Goal: Information Seeking & Learning: Learn about a topic

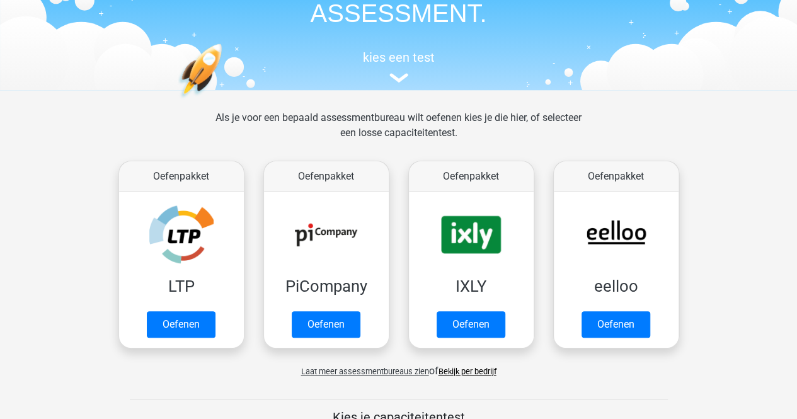
scroll to position [95, 0]
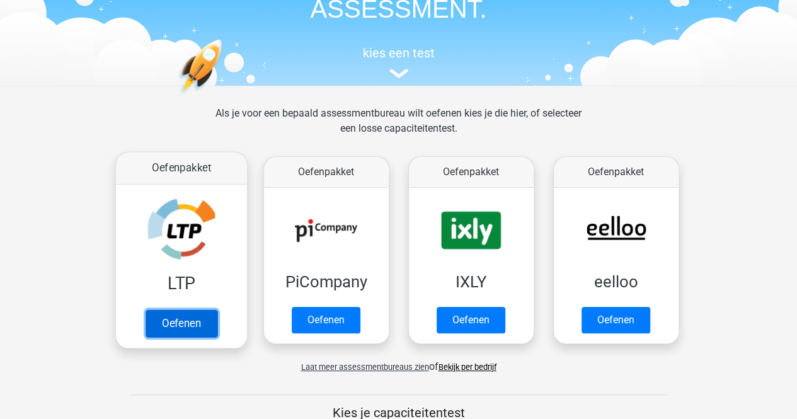
click at [201, 323] on link "Oefenen" at bounding box center [181, 323] width 72 height 28
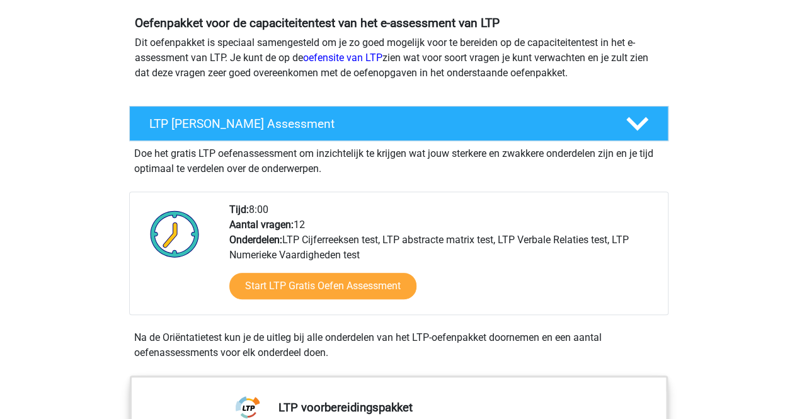
scroll to position [141, 0]
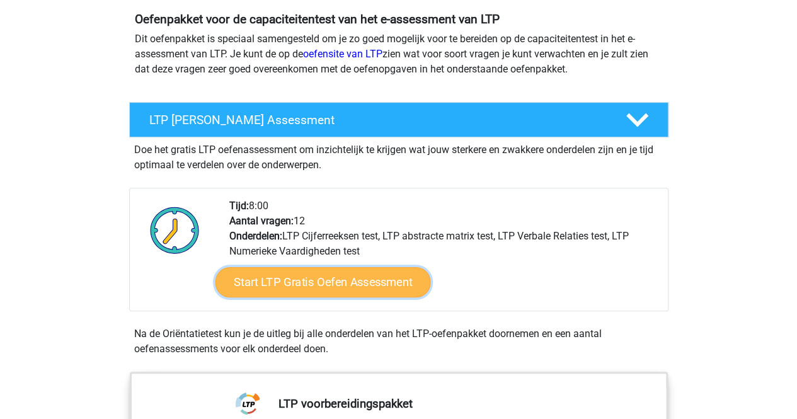
click at [275, 281] on link "Start LTP Gratis Oefen Assessment" at bounding box center [323, 282] width 216 height 30
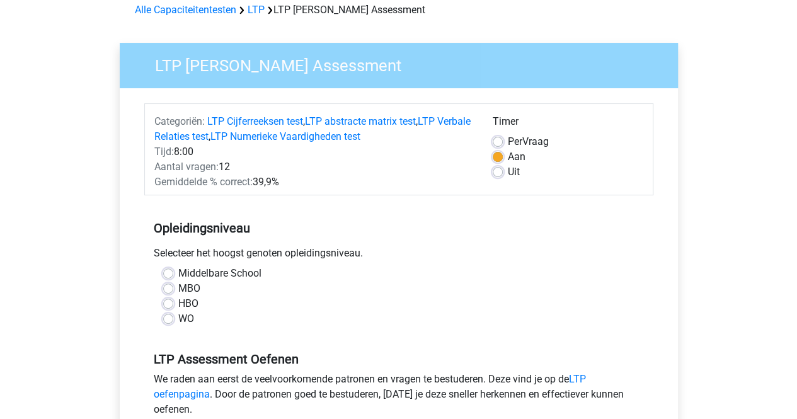
scroll to position [66, 0]
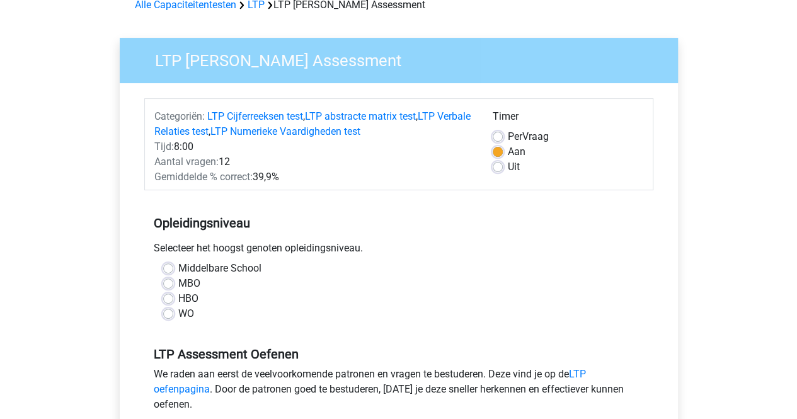
click at [178, 299] on label "HBO" at bounding box center [188, 298] width 20 height 15
click at [170, 299] on input "HBO" at bounding box center [168, 297] width 10 height 13
radio input "true"
click at [196, 272] on label "Middelbare School" at bounding box center [219, 268] width 83 height 15
click at [173, 272] on input "Middelbare School" at bounding box center [168, 267] width 10 height 13
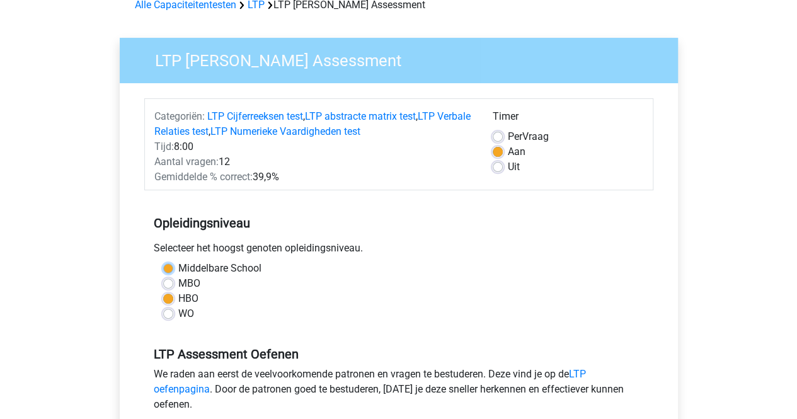
radio input "true"
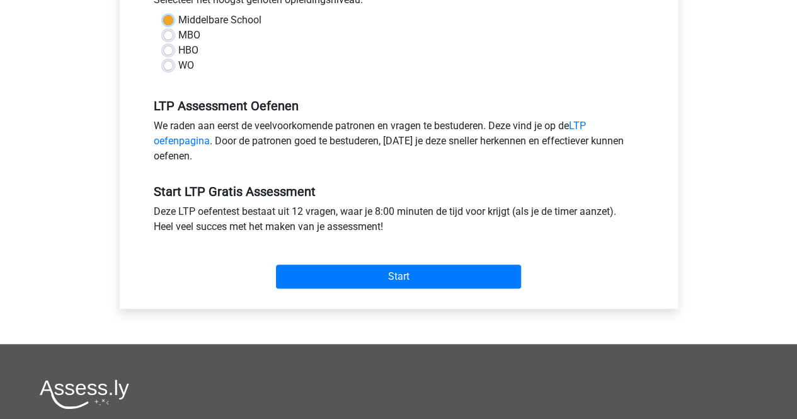
scroll to position [314, 0]
click at [312, 289] on div "Start" at bounding box center [398, 266] width 509 height 54
click at [315, 289] on div "Start" at bounding box center [398, 266] width 509 height 54
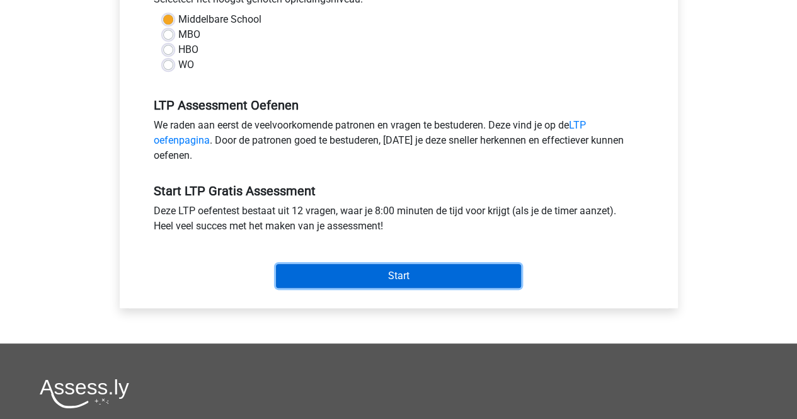
click at [335, 282] on input "Start" at bounding box center [398, 276] width 245 height 24
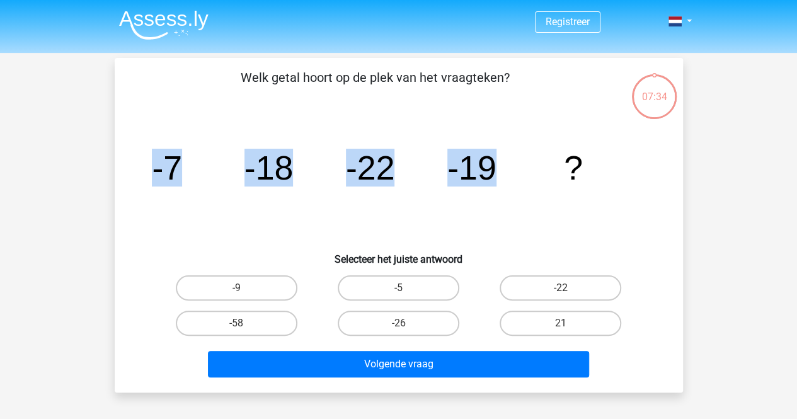
drag, startPoint x: 141, startPoint y: 166, endPoint x: 511, endPoint y: 152, distance: 370.2
click at [511, 152] on div "image/svg+xml -7 -18 -22 -19 ?" at bounding box center [399, 179] width 528 height 127
copy g "-7 -18 -22 -19"
click at [286, 283] on label "-9" at bounding box center [237, 287] width 122 height 25
click at [245, 288] on input "-9" at bounding box center [240, 292] width 8 height 8
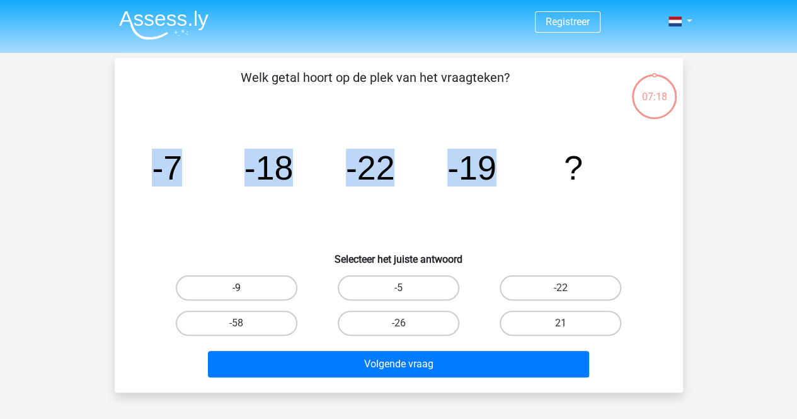
radio input "true"
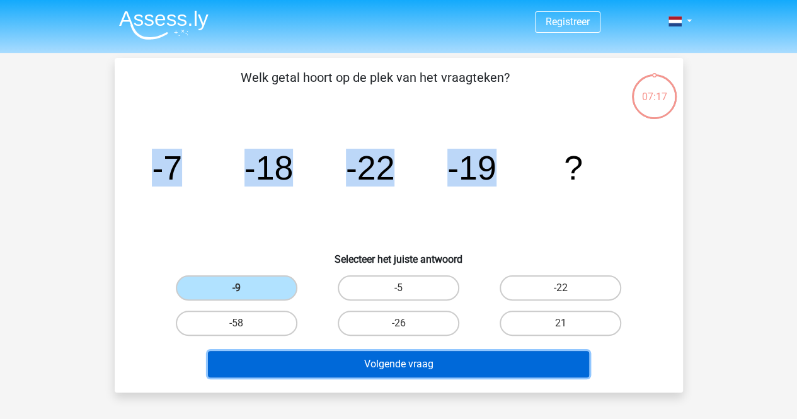
click at [345, 370] on button "Volgende vraag" at bounding box center [398, 364] width 381 height 26
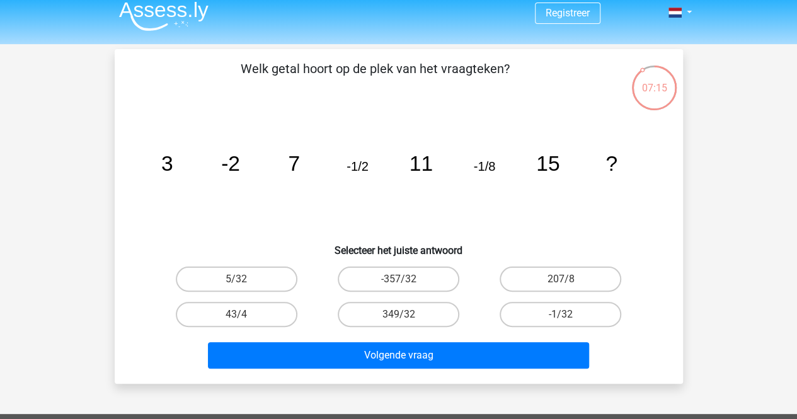
scroll to position [8, 0]
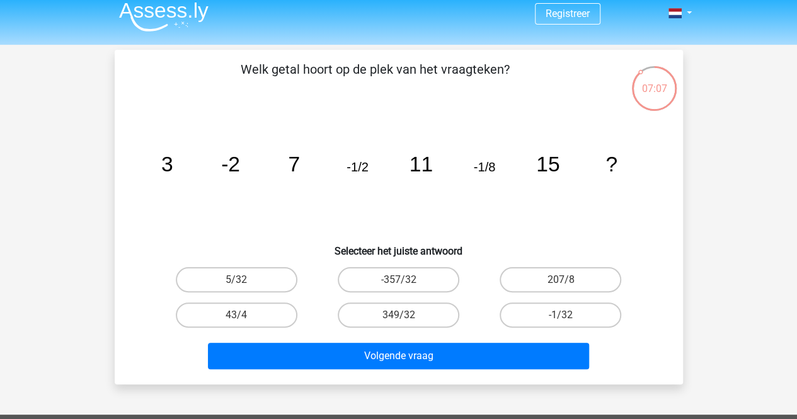
click at [316, 164] on icon "image/svg+xml 3 -2 7 -1/2 11 -1/8 15 ?" at bounding box center [399, 171] width 508 height 127
click at [309, 161] on icon "image/svg+xml 3 -2 7 -1/2 11 -1/8 15 ?" at bounding box center [399, 171] width 508 height 127
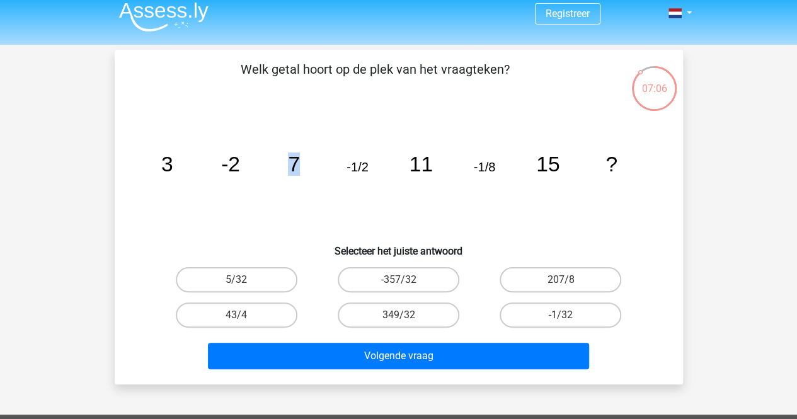
click at [309, 161] on icon "image/svg+xml 3 -2 7 -1/2 11 -1/8 15 ?" at bounding box center [399, 171] width 508 height 127
click at [191, 157] on icon "image/svg+xml 3 -2 7 -1/2 11 -1/8 15 ?" at bounding box center [399, 171] width 508 height 127
drag, startPoint x: 163, startPoint y: 161, endPoint x: 570, endPoint y: 154, distance: 406.6
click at [570, 154] on icon "image/svg+xml 3 -2 7 -1/2 11 -1/8 15 ?" at bounding box center [399, 171] width 508 height 127
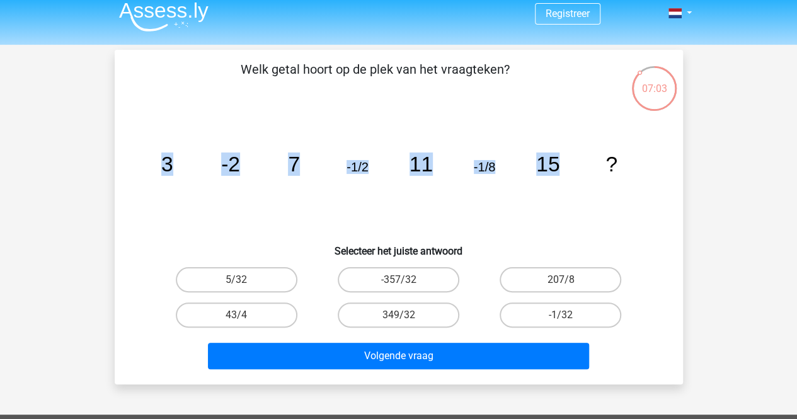
copy g "3 -2 7 -1/2 11 -1/8 15"
click at [497, 221] on icon "image/svg+xml 3 -2 7 -1/2 11 -1/8 15 ?" at bounding box center [399, 171] width 508 height 127
click at [524, 320] on label "-1/32" at bounding box center [561, 315] width 122 height 25
click at [561, 320] on input "-1/32" at bounding box center [565, 319] width 8 height 8
radio input "true"
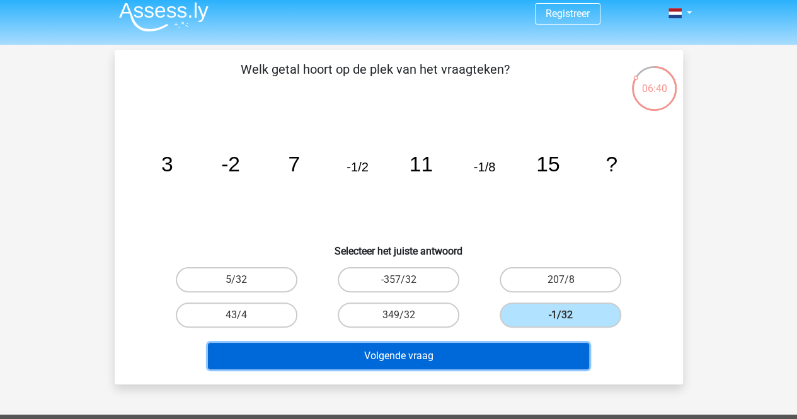
click at [504, 350] on button "Volgende vraag" at bounding box center [398, 356] width 381 height 26
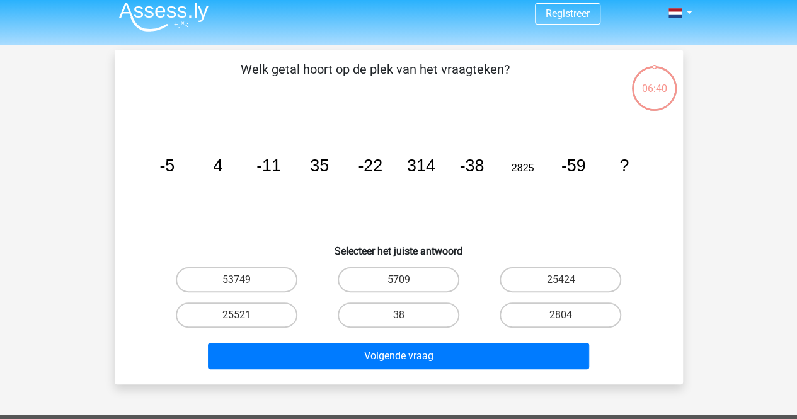
scroll to position [58, 0]
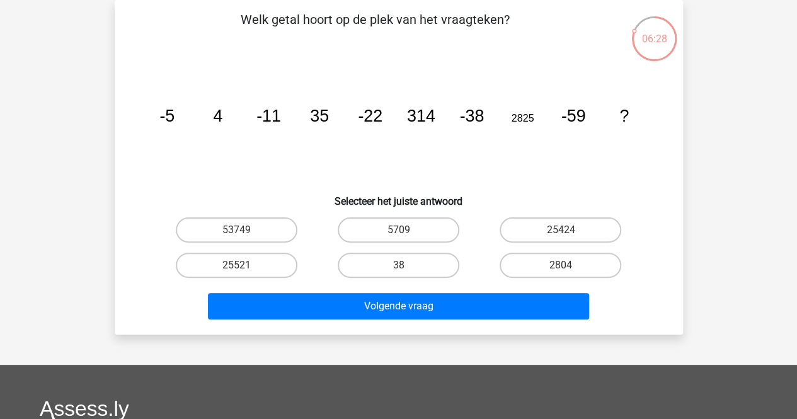
click at [437, 109] on icon "image/svg+xml -5 4 -11 35 -22 314 -38 2825 -59 ?" at bounding box center [399, 121] width 508 height 127
click at [421, 110] on tspan "314" at bounding box center [421, 116] width 28 height 19
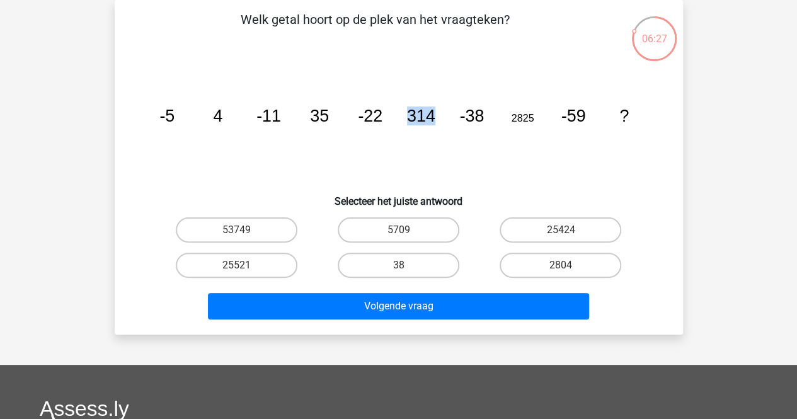
click at [421, 110] on tspan "314" at bounding box center [421, 116] width 28 height 19
click at [112, 93] on div "06:25 Vraag 3 van de 12 Categorie: LTP gratis assessment Welk getal hoort op de…" at bounding box center [399, 167] width 589 height 335
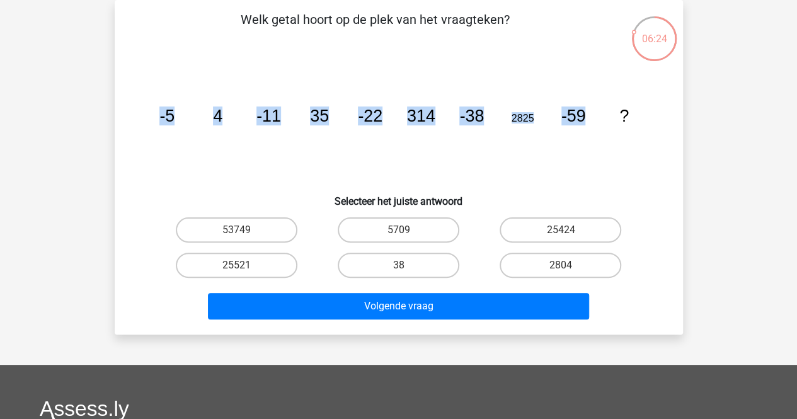
drag, startPoint x: 136, startPoint y: 107, endPoint x: 592, endPoint y: 136, distance: 457.8
click at [592, 136] on div "image/svg+xml -5 4 -11 35 -22 314 -38 2825 -59 ?" at bounding box center [399, 121] width 528 height 127
copy g "-5 4 -11 35 -22 314 -38 2825 -59"
click at [524, 224] on label "25424" at bounding box center [561, 229] width 122 height 25
click at [561, 230] on input "25424" at bounding box center [565, 234] width 8 height 8
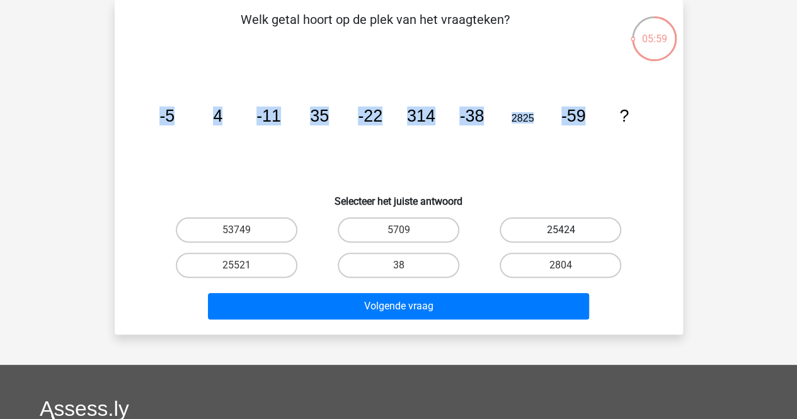
radio input "true"
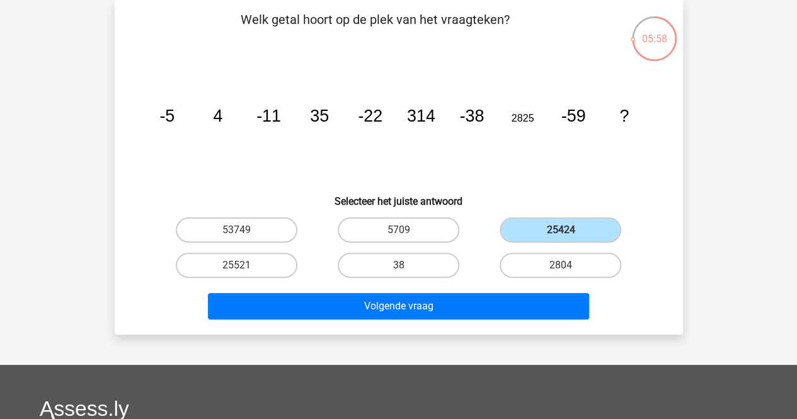
click at [512, 185] on h6 "Selecteer het juiste antwoord" at bounding box center [399, 196] width 528 height 22
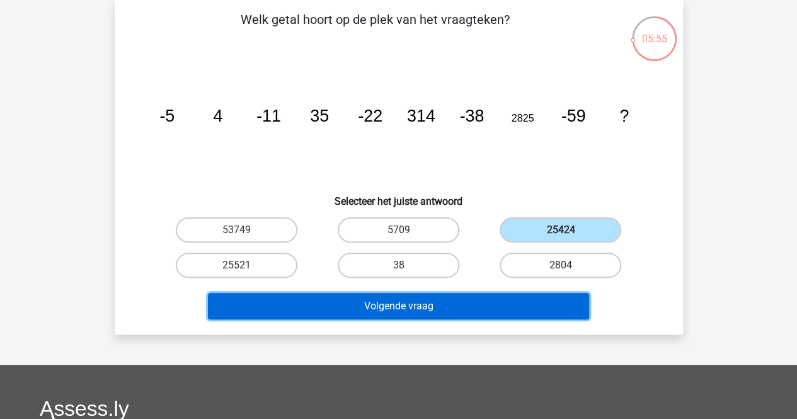
click at [304, 313] on button "Volgende vraag" at bounding box center [398, 306] width 381 height 26
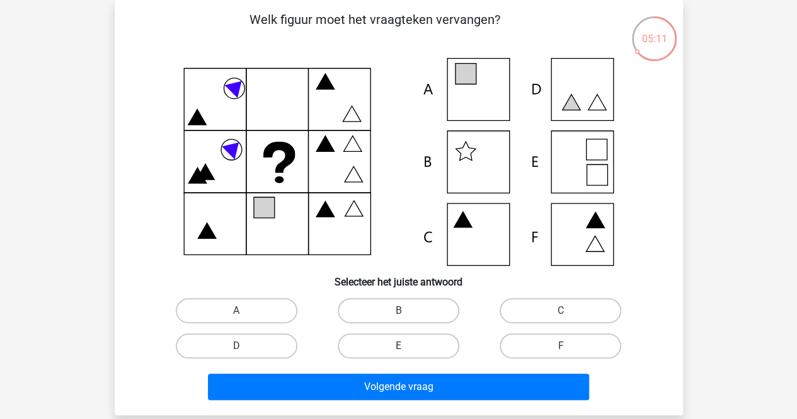
drag, startPoint x: 642, startPoint y: 51, endPoint x: 609, endPoint y: 33, distance: 37.2
click at [609, 33] on div "05:11 Vraag 4 van de 12 Categorie: LTP gratis assessment Welk figuur moet het v…" at bounding box center [399, 207] width 589 height 415
click at [609, 33] on p "Welk figuur moet het vraagteken vervangen?" at bounding box center [375, 29] width 481 height 38
click at [459, 303] on div "B" at bounding box center [399, 310] width 152 height 25
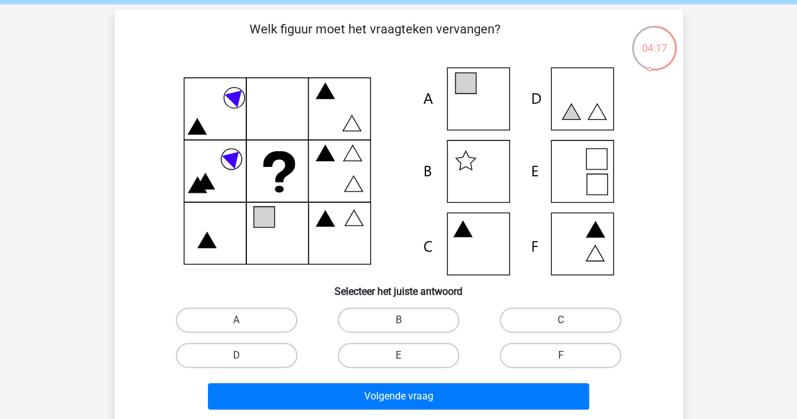
scroll to position [52, 0]
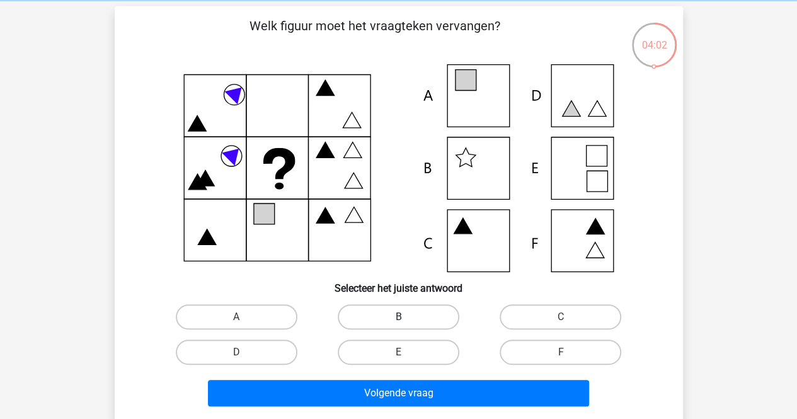
click at [446, 319] on label "B" at bounding box center [399, 316] width 122 height 25
click at [407, 319] on input "B" at bounding box center [402, 321] width 8 height 8
radio input "true"
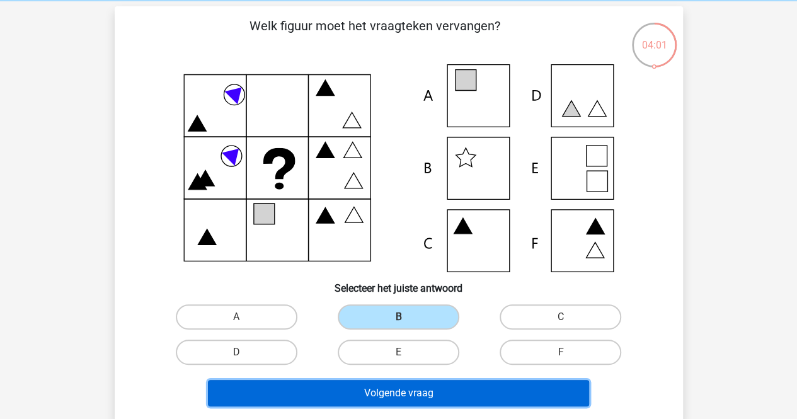
click at [462, 386] on button "Volgende vraag" at bounding box center [398, 393] width 381 height 26
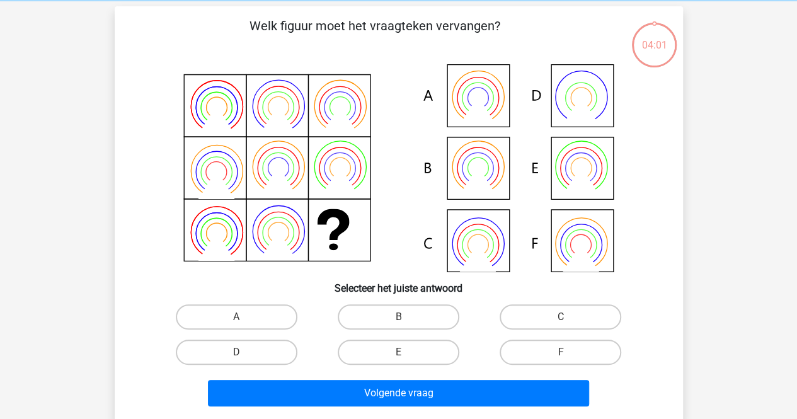
scroll to position [58, 0]
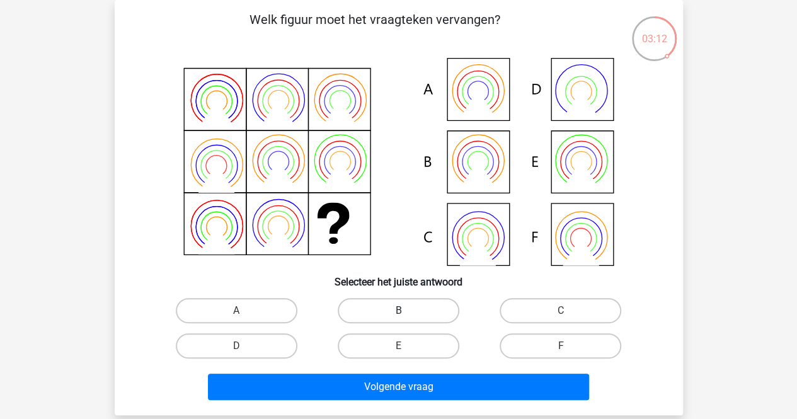
click at [420, 306] on label "B" at bounding box center [399, 310] width 122 height 25
click at [407, 311] on input "B" at bounding box center [402, 315] width 8 height 8
radio input "true"
click at [456, 363] on div "E" at bounding box center [399, 345] width 162 height 35
click at [460, 368] on div "Volgende vraag" at bounding box center [399, 385] width 528 height 42
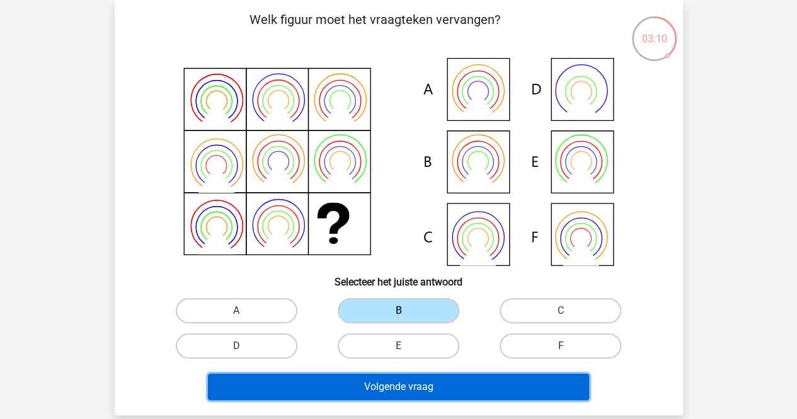
click at [471, 378] on button "Volgende vraag" at bounding box center [398, 387] width 381 height 26
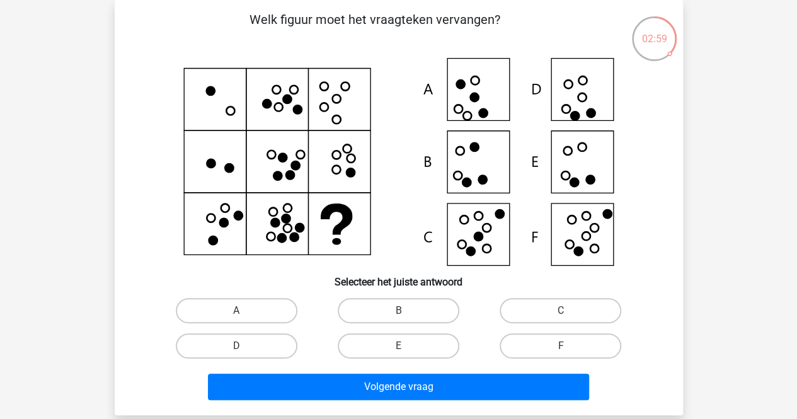
click at [579, 166] on icon at bounding box center [399, 162] width 508 height 208
click at [572, 176] on icon at bounding box center [399, 162] width 508 height 208
click at [379, 350] on label "E" at bounding box center [399, 345] width 122 height 25
click at [398, 350] on input "E" at bounding box center [402, 350] width 8 height 8
radio input "true"
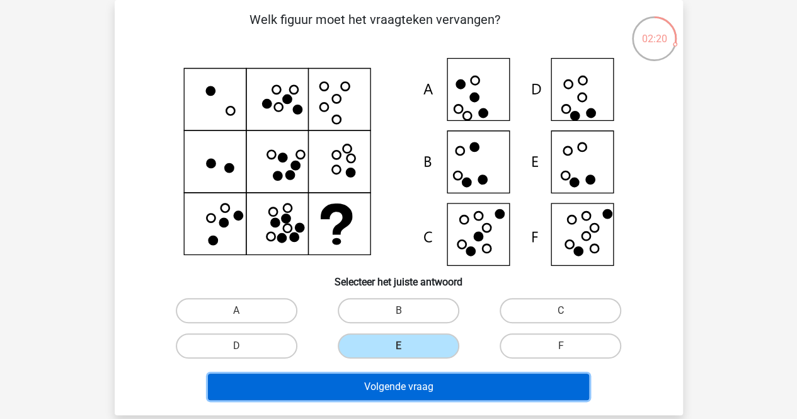
click at [412, 388] on button "Volgende vraag" at bounding box center [398, 387] width 381 height 26
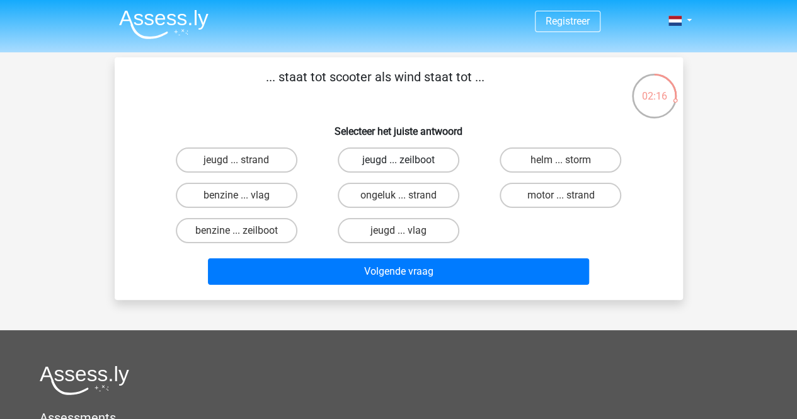
scroll to position [0, 0]
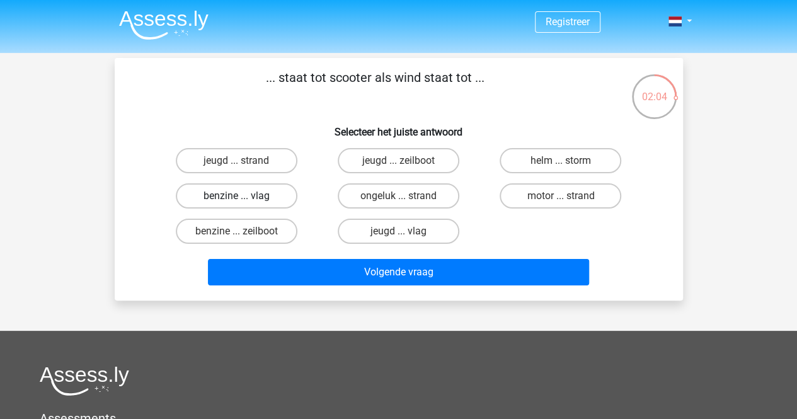
click at [279, 194] on label "benzine ... vlag" at bounding box center [237, 195] width 122 height 25
click at [245, 196] on input "benzine ... vlag" at bounding box center [240, 200] width 8 height 8
radio input "true"
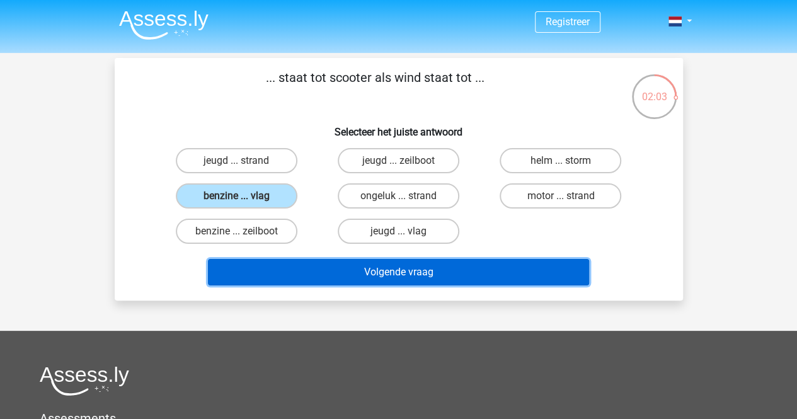
click at [343, 280] on button "Volgende vraag" at bounding box center [398, 272] width 381 height 26
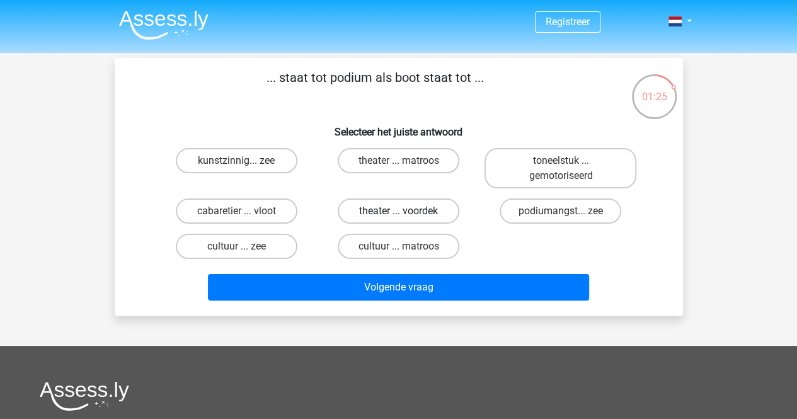
click at [417, 207] on label "theater ... voordek" at bounding box center [399, 211] width 122 height 25
click at [407, 211] on input "theater ... voordek" at bounding box center [402, 215] width 8 height 8
radio input "true"
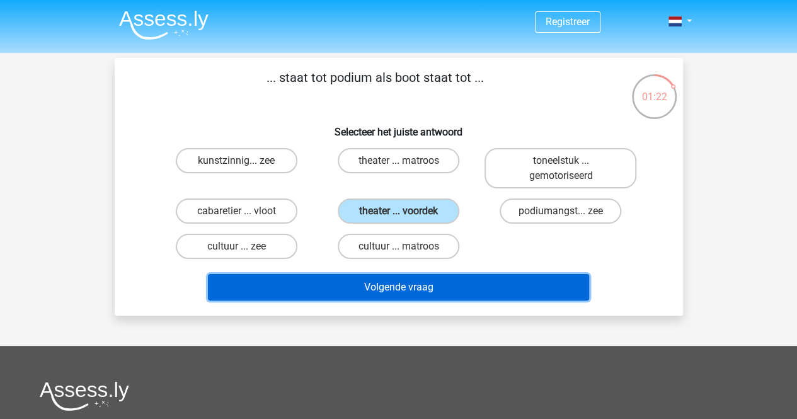
click at [422, 298] on button "Volgende vraag" at bounding box center [398, 287] width 381 height 26
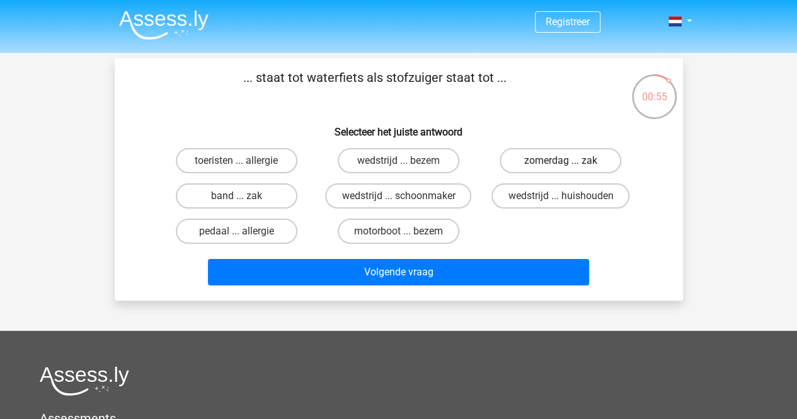
click at [552, 159] on label "zomerdag ... zak" at bounding box center [561, 160] width 122 height 25
click at [561, 161] on input "zomerdag ... zak" at bounding box center [565, 165] width 8 height 8
radio input "true"
click at [265, 199] on label "band ... zak" at bounding box center [237, 195] width 122 height 25
click at [245, 199] on input "band ... zak" at bounding box center [240, 200] width 8 height 8
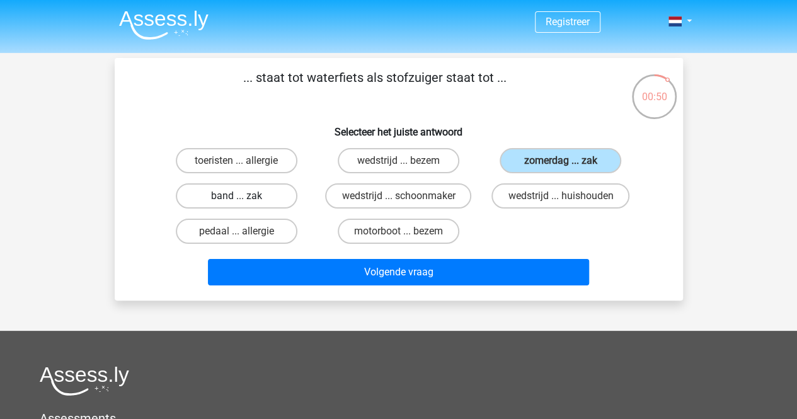
radio input "true"
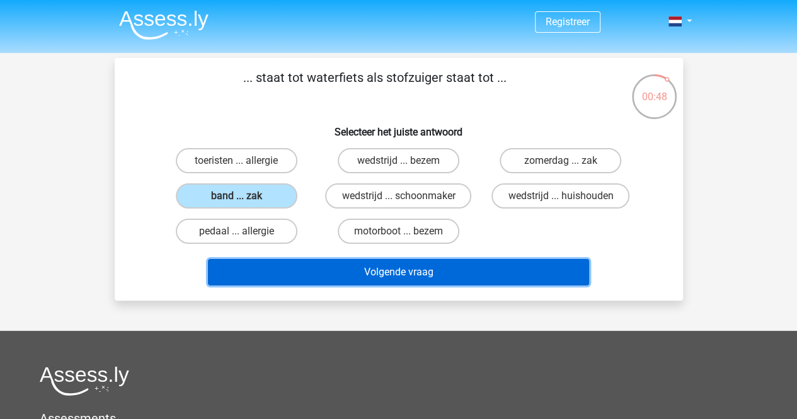
click at [299, 269] on button "Volgende vraag" at bounding box center [398, 272] width 381 height 26
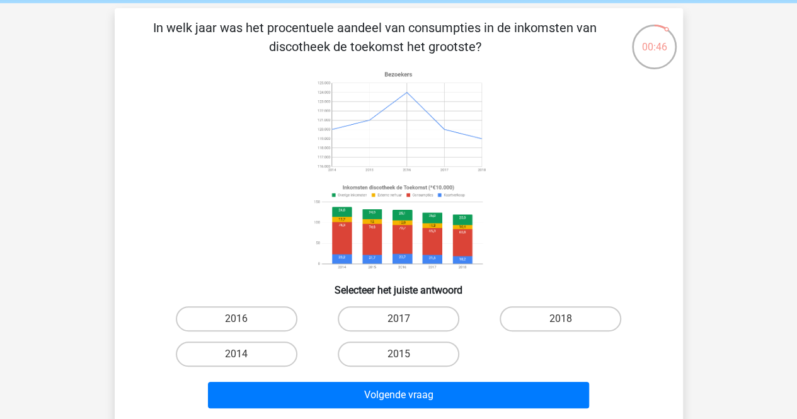
scroll to position [53, 0]
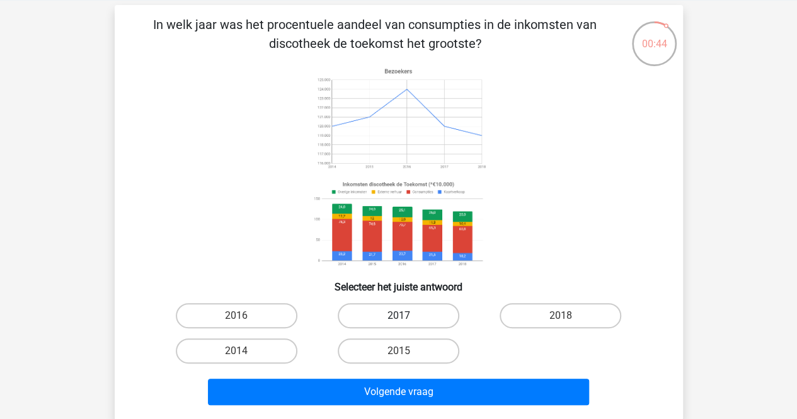
click at [400, 328] on label "2017" at bounding box center [399, 315] width 122 height 25
click at [400, 324] on input "2017" at bounding box center [402, 320] width 8 height 8
radio input "true"
click at [430, 378] on div "Volgende vraag" at bounding box center [399, 390] width 528 height 42
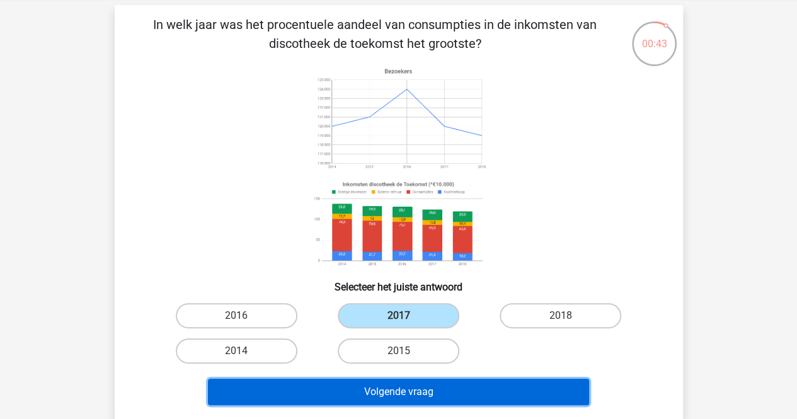
click at [440, 388] on button "Volgende vraag" at bounding box center [398, 392] width 381 height 26
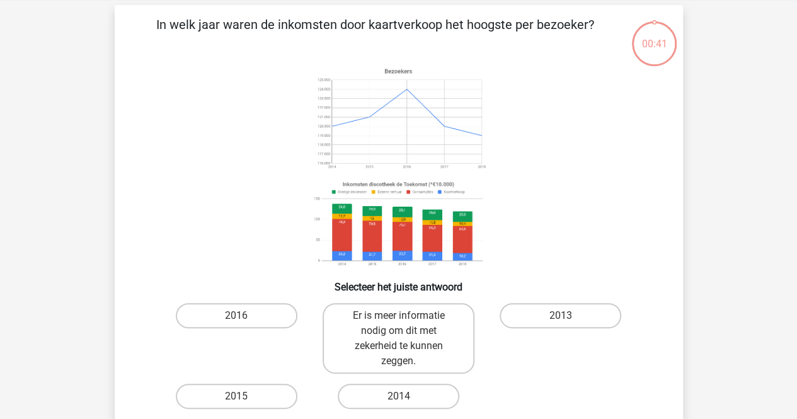
scroll to position [58, 0]
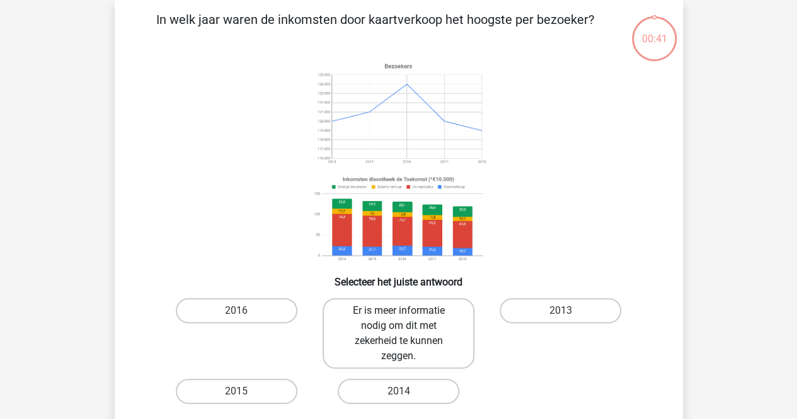
click at [430, 345] on label "Er is meer informatie nodig om dit met zekerheid te kunnen zeggen." at bounding box center [399, 333] width 152 height 71
click at [407, 319] on input "Er is meer informatie nodig om dit met zekerheid te kunnen zeggen." at bounding box center [402, 315] width 8 height 8
radio input "true"
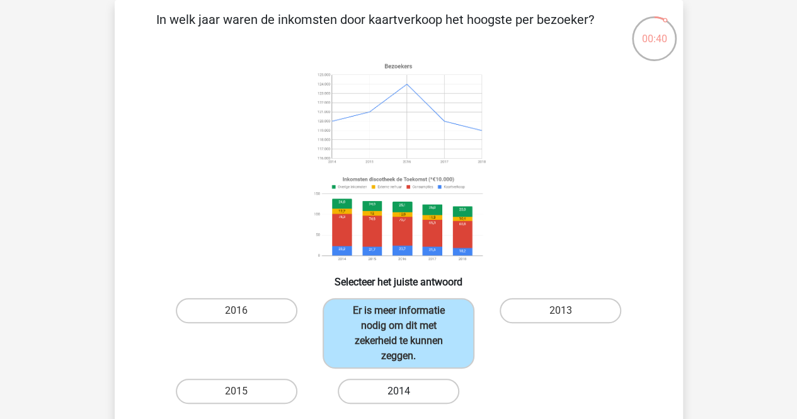
click at [421, 395] on label "2014" at bounding box center [399, 391] width 122 height 25
click at [407, 395] on input "2014" at bounding box center [402, 395] width 8 height 8
radio input "true"
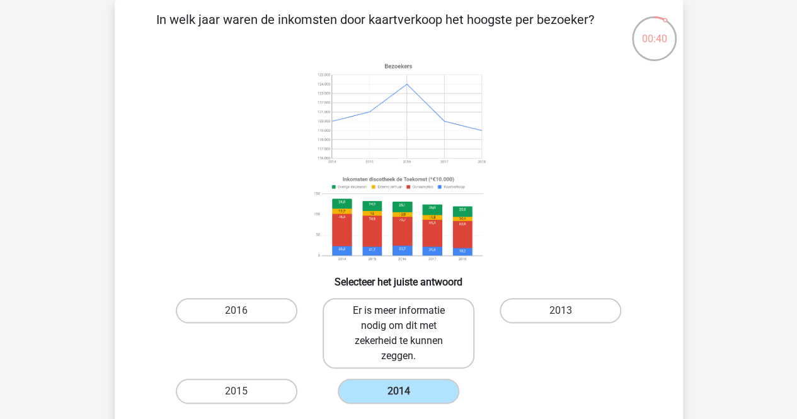
click at [432, 355] on label "Er is meer informatie nodig om dit met zekerheid te kunnen zeggen." at bounding box center [399, 333] width 152 height 71
click at [407, 319] on input "Er is meer informatie nodig om dit met zekerheid te kunnen zeggen." at bounding box center [402, 315] width 8 height 8
radio input "true"
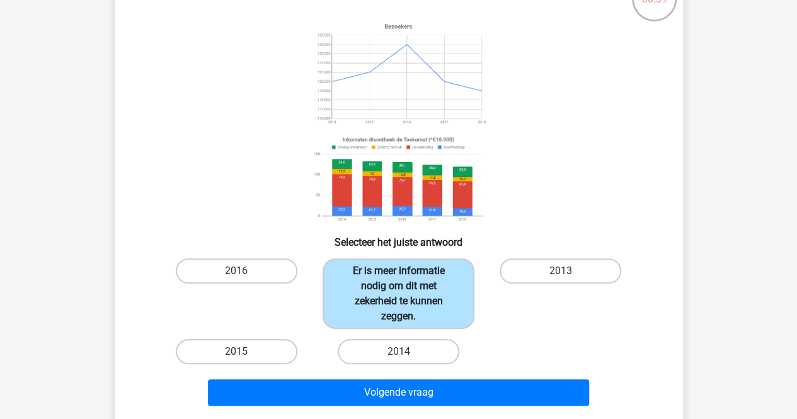
scroll to position [98, 0]
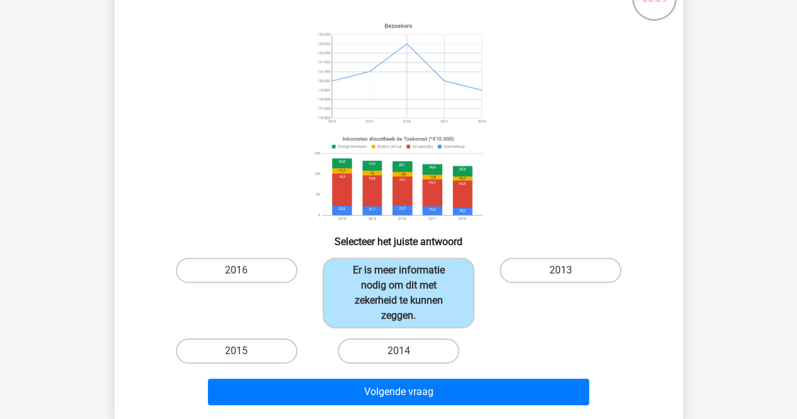
click at [440, 378] on div "Volgende vraag" at bounding box center [399, 390] width 528 height 42
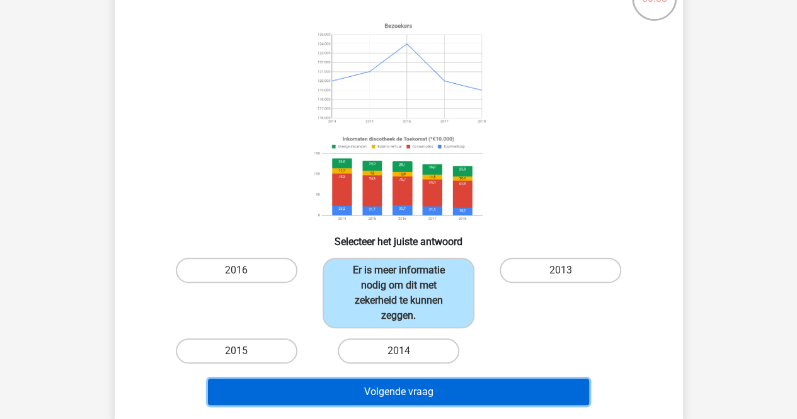
click at [449, 388] on button "Volgende vraag" at bounding box center [398, 392] width 381 height 26
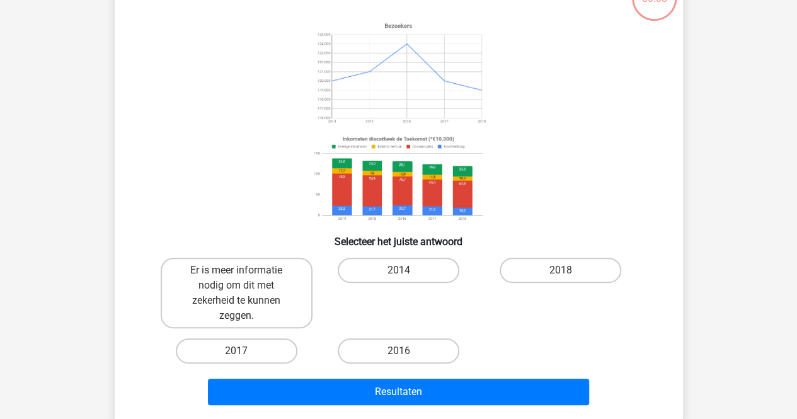
scroll to position [58, 0]
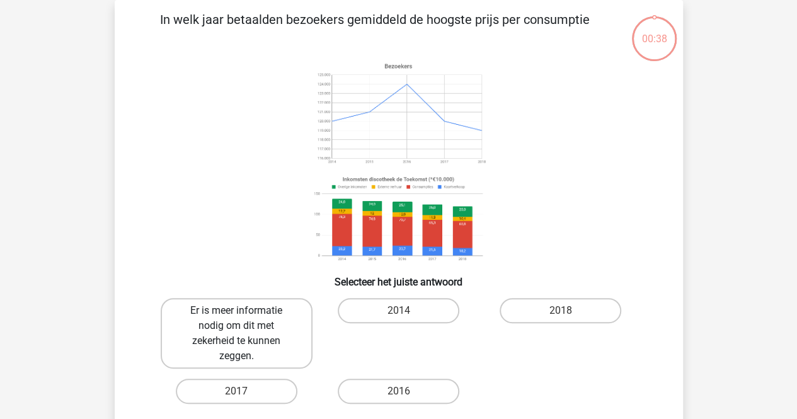
click at [245, 334] on label "Er is meer informatie nodig om dit met zekerheid te kunnen zeggen." at bounding box center [237, 333] width 152 height 71
click at [245, 319] on input "Er is meer informatie nodig om dit met zekerheid te kunnen zeggen." at bounding box center [240, 315] width 8 height 8
radio input "true"
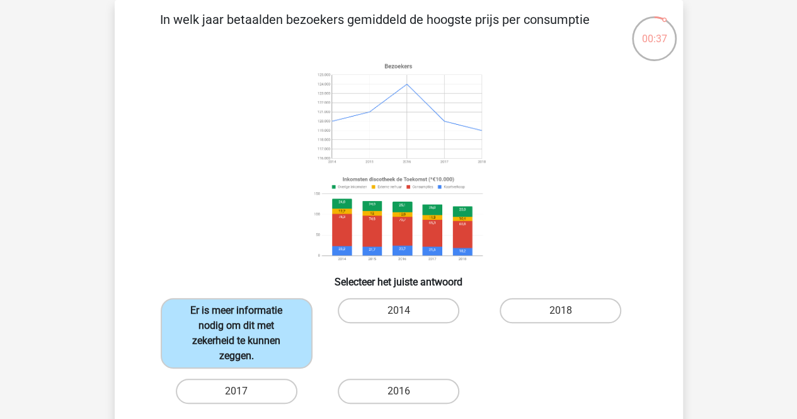
click at [245, 334] on label "Er is meer informatie nodig om dit met zekerheid te kunnen zeggen." at bounding box center [237, 333] width 152 height 71
click at [245, 319] on input "Er is meer informatie nodig om dit met zekerheid te kunnen zeggen." at bounding box center [240, 315] width 8 height 8
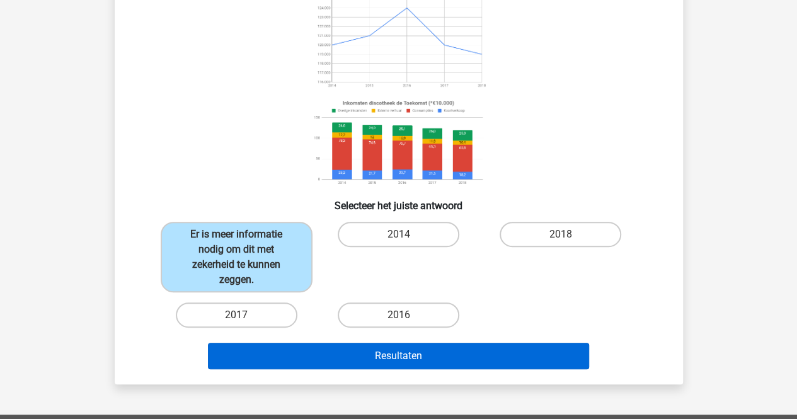
scroll to position [135, 0]
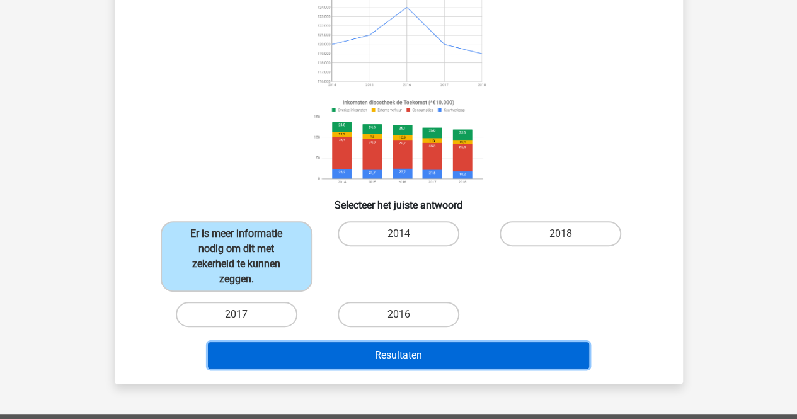
click at [301, 359] on button "Resultaten" at bounding box center [398, 355] width 381 height 26
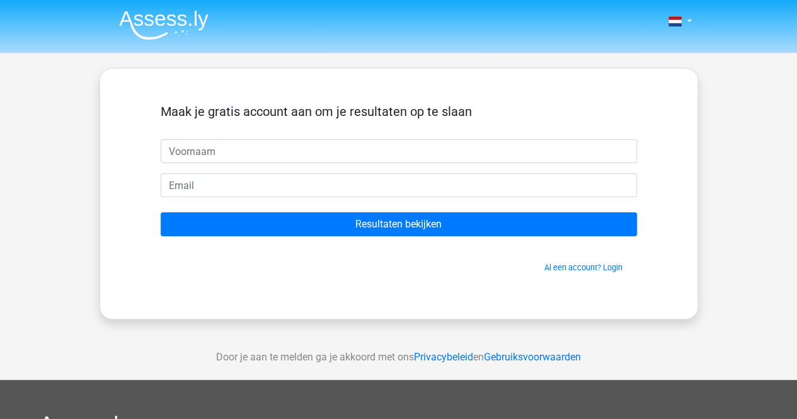
click at [340, 204] on form "Maak je gratis account aan om je resultaten op te slaan Resultaten bekijken Al …" at bounding box center [399, 189] width 476 height 170
